Goal: Information Seeking & Learning: Check status

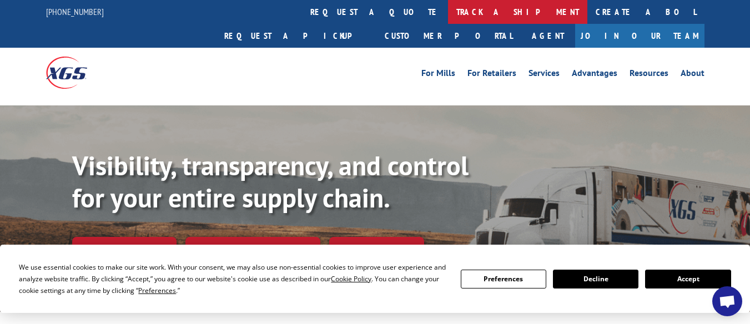
click at [448, 16] on link "track a shipment" at bounding box center [517, 12] width 139 height 24
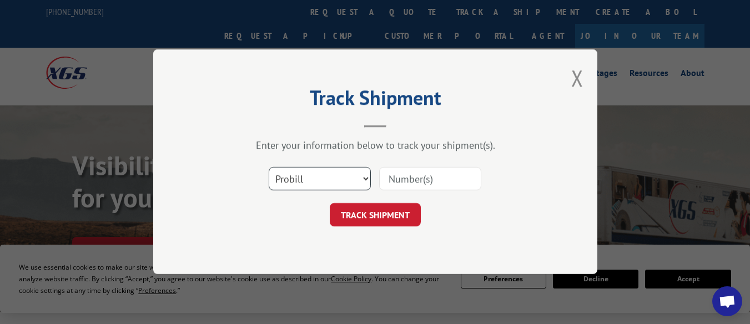
click at [316, 173] on select "Select category... Probill BOL PO" at bounding box center [320, 179] width 102 height 23
select select "bol"
click at [269, 168] on select "Select category... Probill BOL PO" at bounding box center [320, 179] width 102 height 23
click at [417, 180] on input at bounding box center [430, 179] width 102 height 23
paste input "7065632"
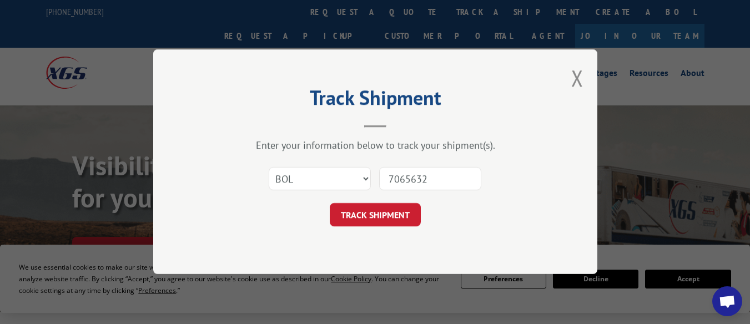
type input "7065632"
click at [401, 194] on div "Select category... Probill BOL PO 7065632" at bounding box center [375, 179] width 333 height 37
click at [401, 225] on button "TRACK SHIPMENT" at bounding box center [375, 215] width 91 height 23
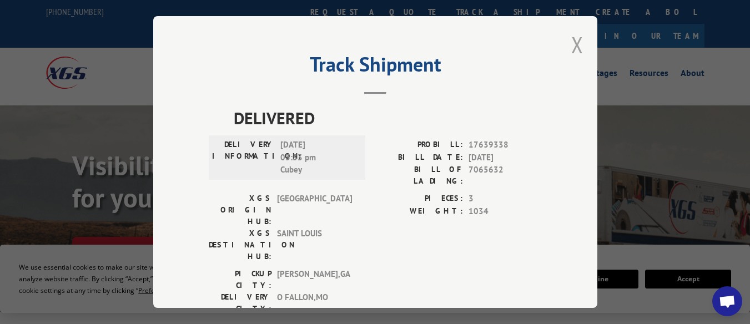
click at [577, 36] on button "Close modal" at bounding box center [577, 44] width 12 height 29
